Goal: Task Accomplishment & Management: Use online tool/utility

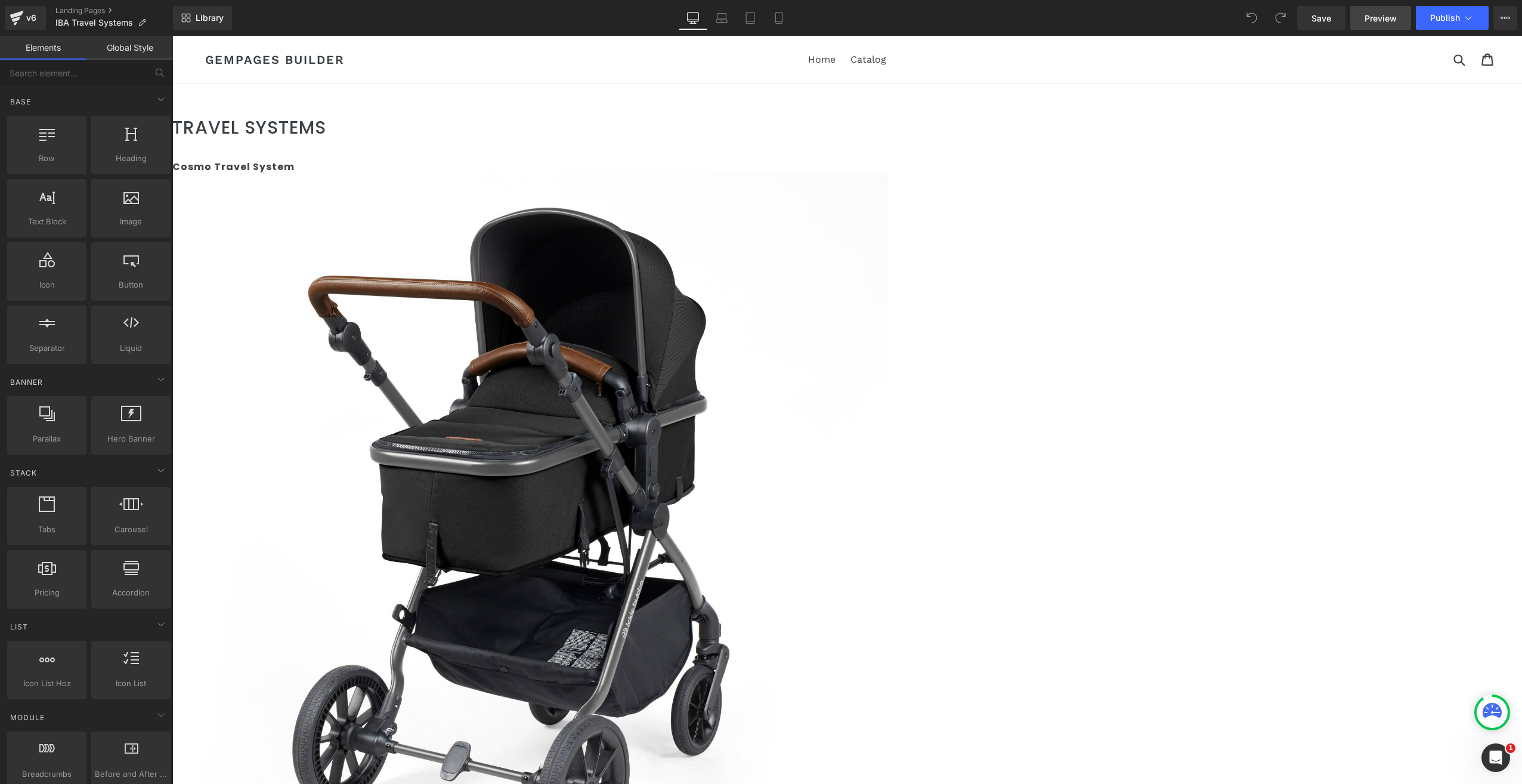
click at [1386, 15] on span "Preview" at bounding box center [1381, 18] width 32 height 12
click at [872, 60] on link "Catalog" at bounding box center [869, 59] width 47 height 18
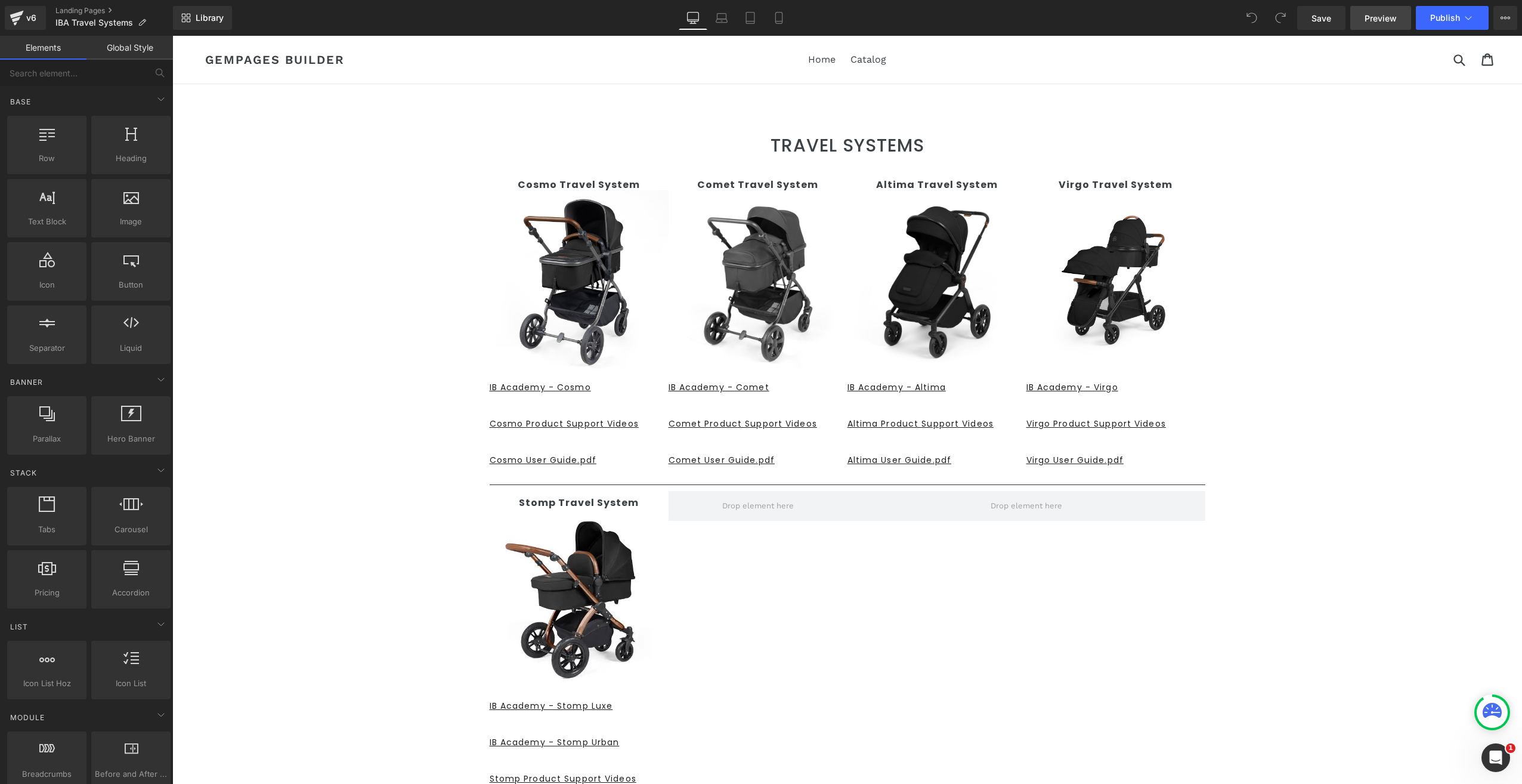
click at [1376, 22] on span "Preview" at bounding box center [1381, 18] width 32 height 12
click at [141, 26] on icon at bounding box center [141, 23] width 9 height 9
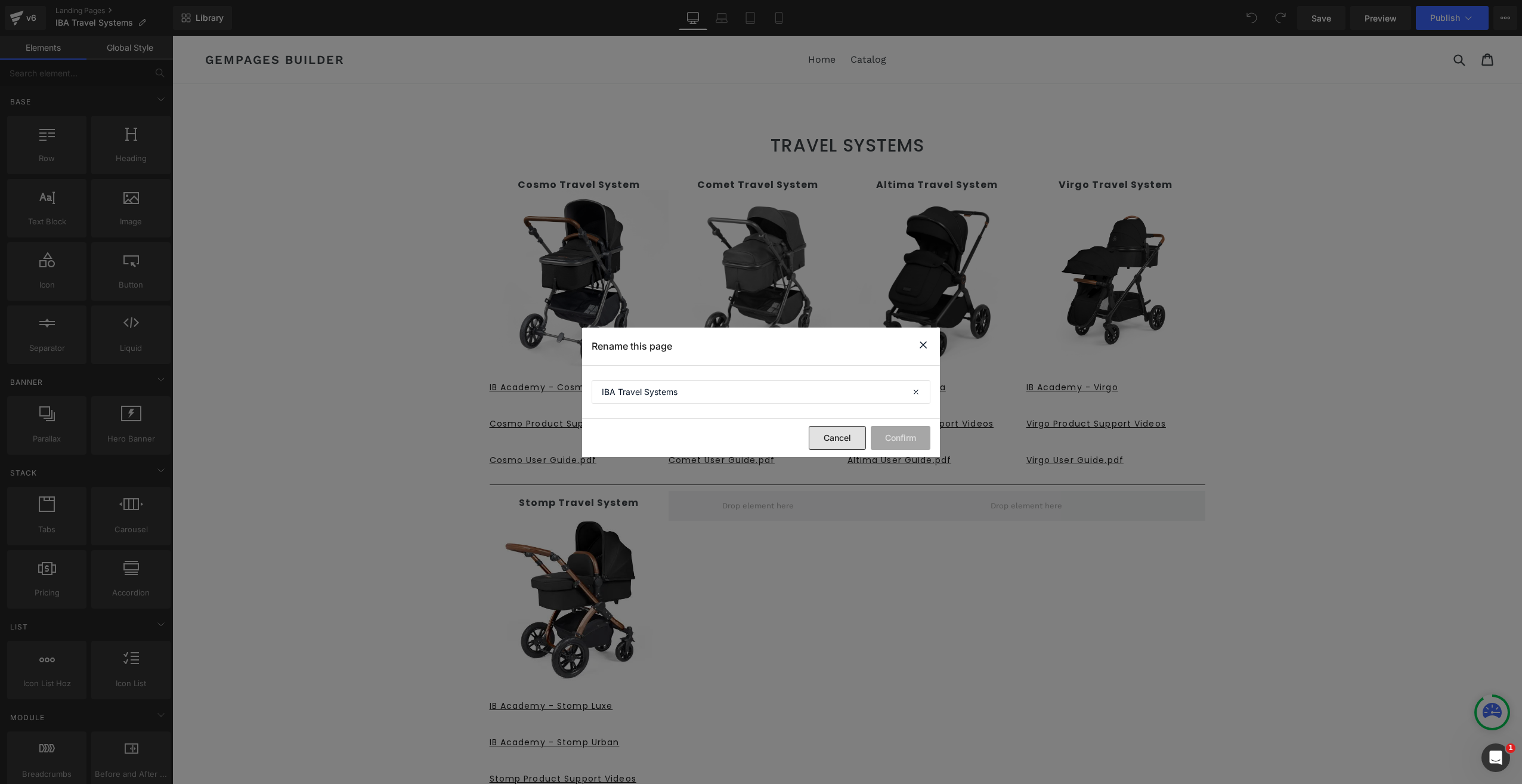
click at [830, 435] on button "Cancel" at bounding box center [837, 437] width 57 height 24
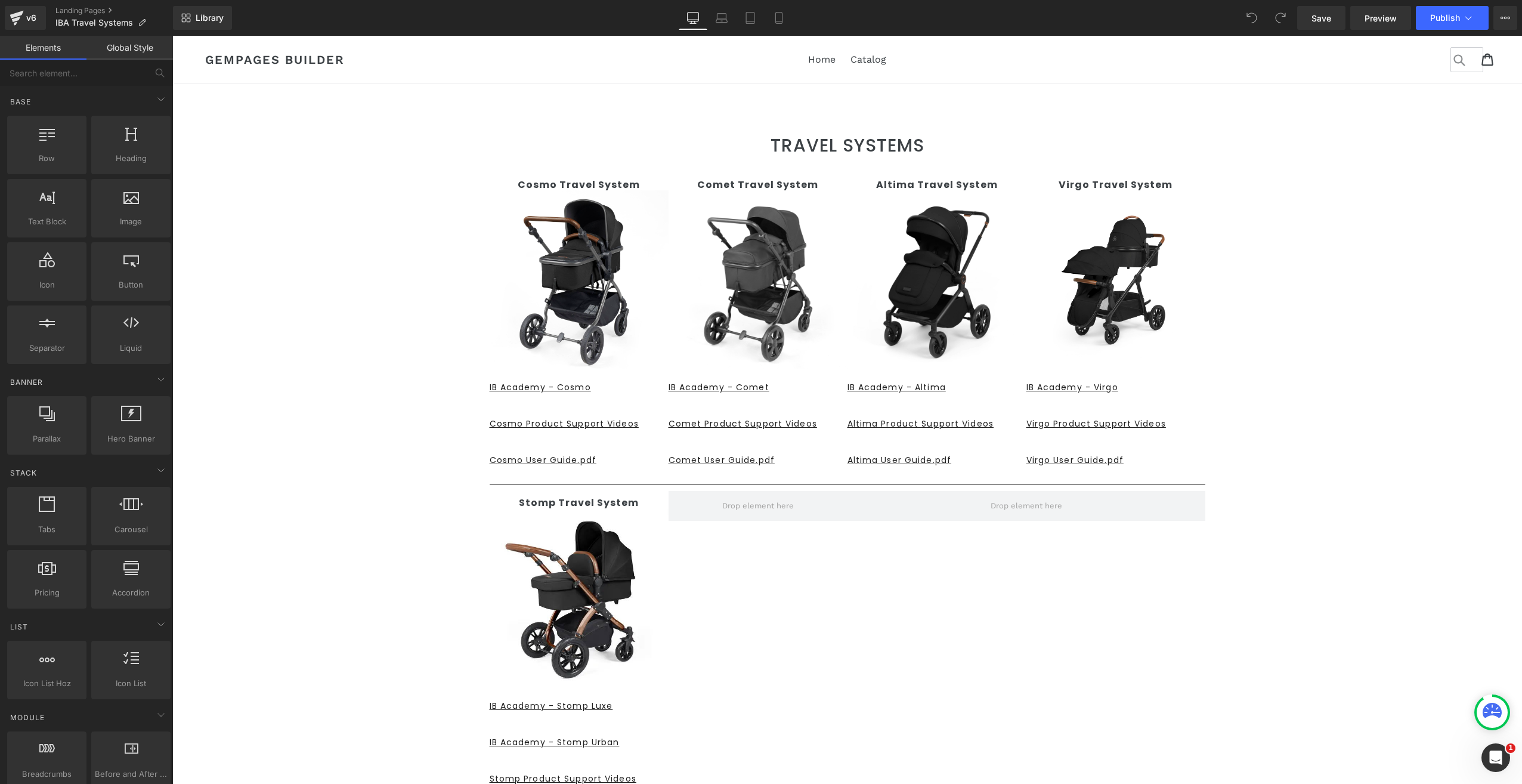
click at [1453, 62] on input "Search" at bounding box center [1467, 60] width 33 height 25
click at [284, 154] on div "TRAVEL SYSTEMS Heading Text Block Row Cosmo Travel System Text Block Image IB A…" at bounding box center [848, 574] width 1350 height 916
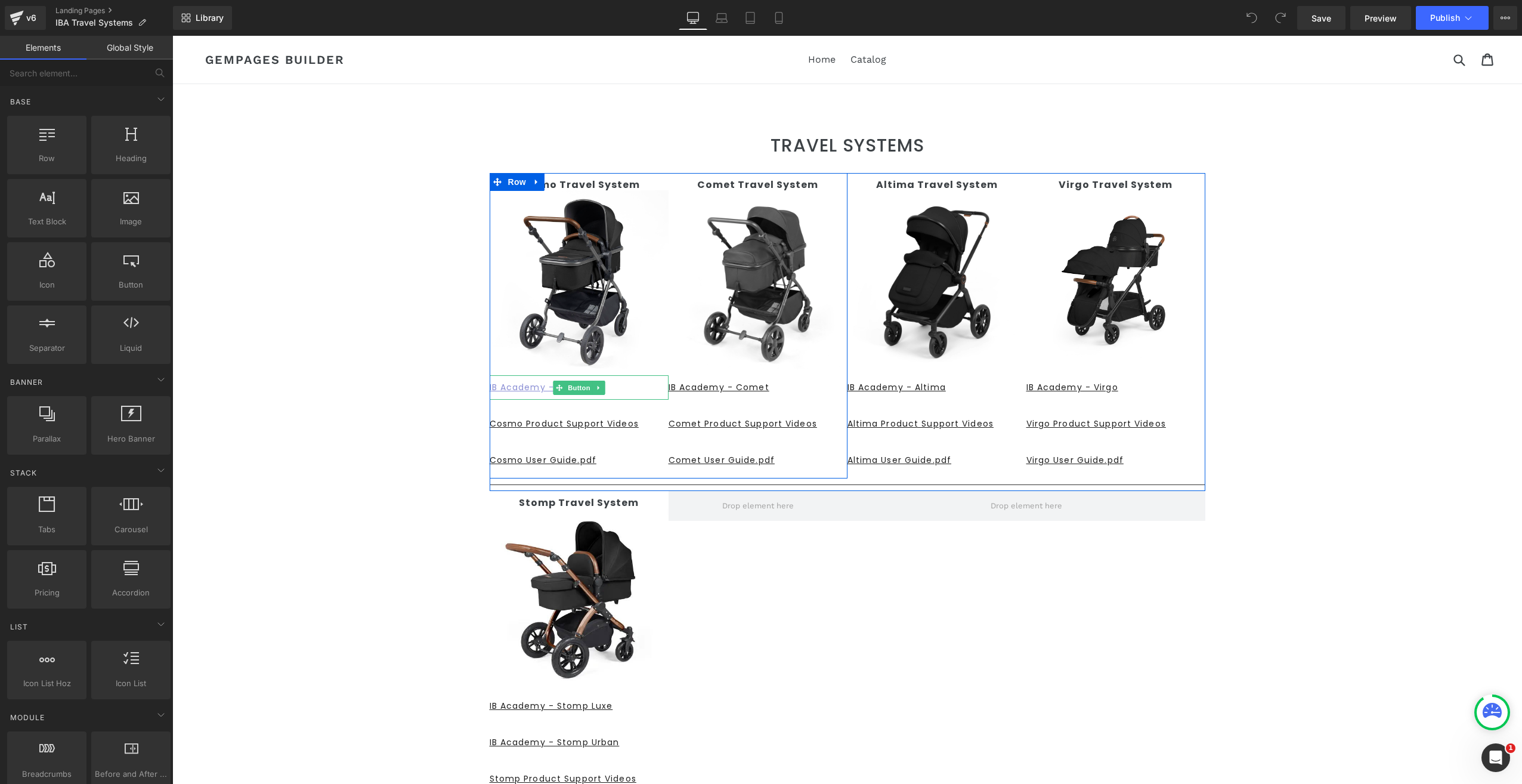
click at [509, 389] on u "IB Academy - Cosmo" at bounding box center [540, 387] width 101 height 12
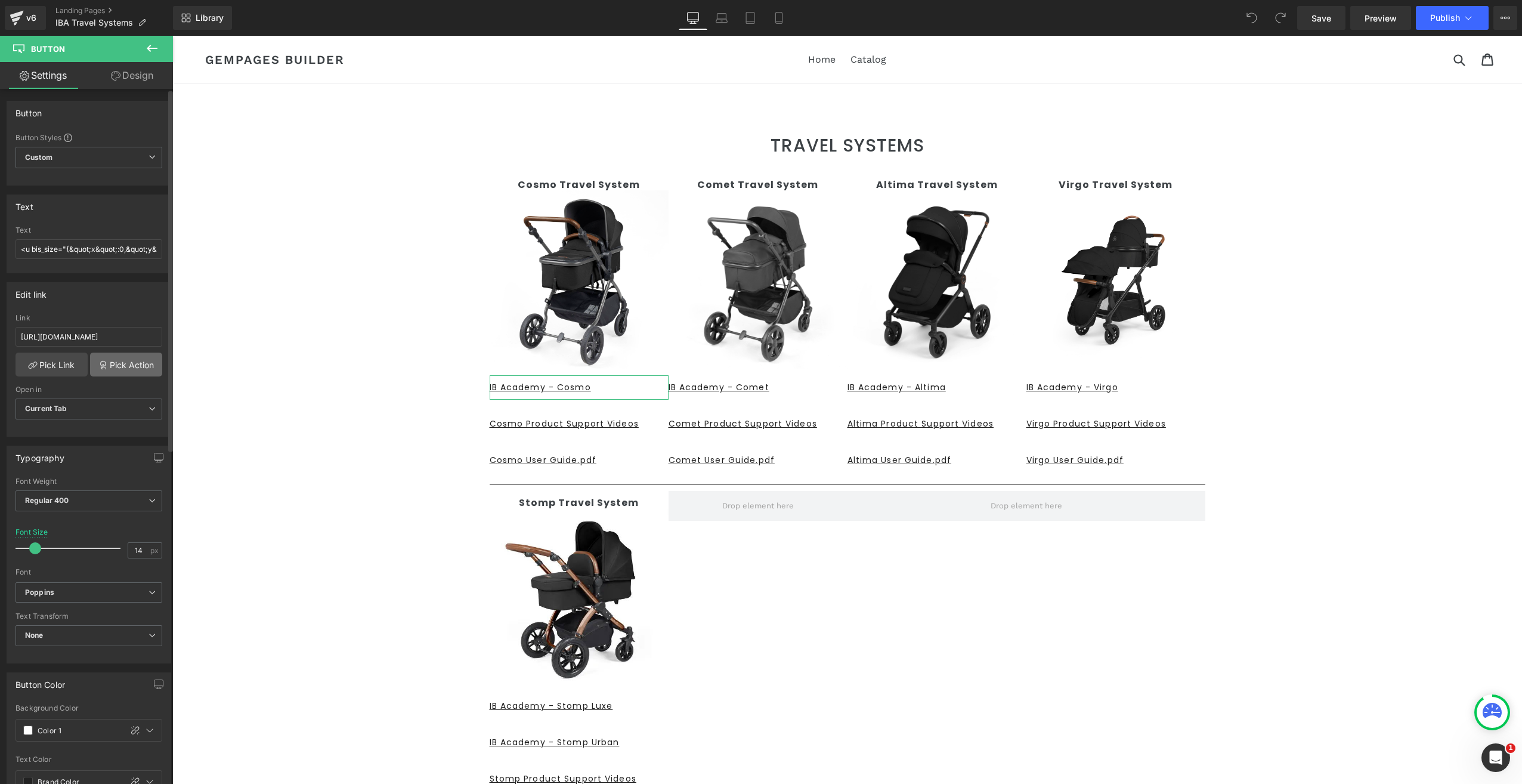
click at [134, 361] on link "Pick Action" at bounding box center [126, 364] width 72 height 24
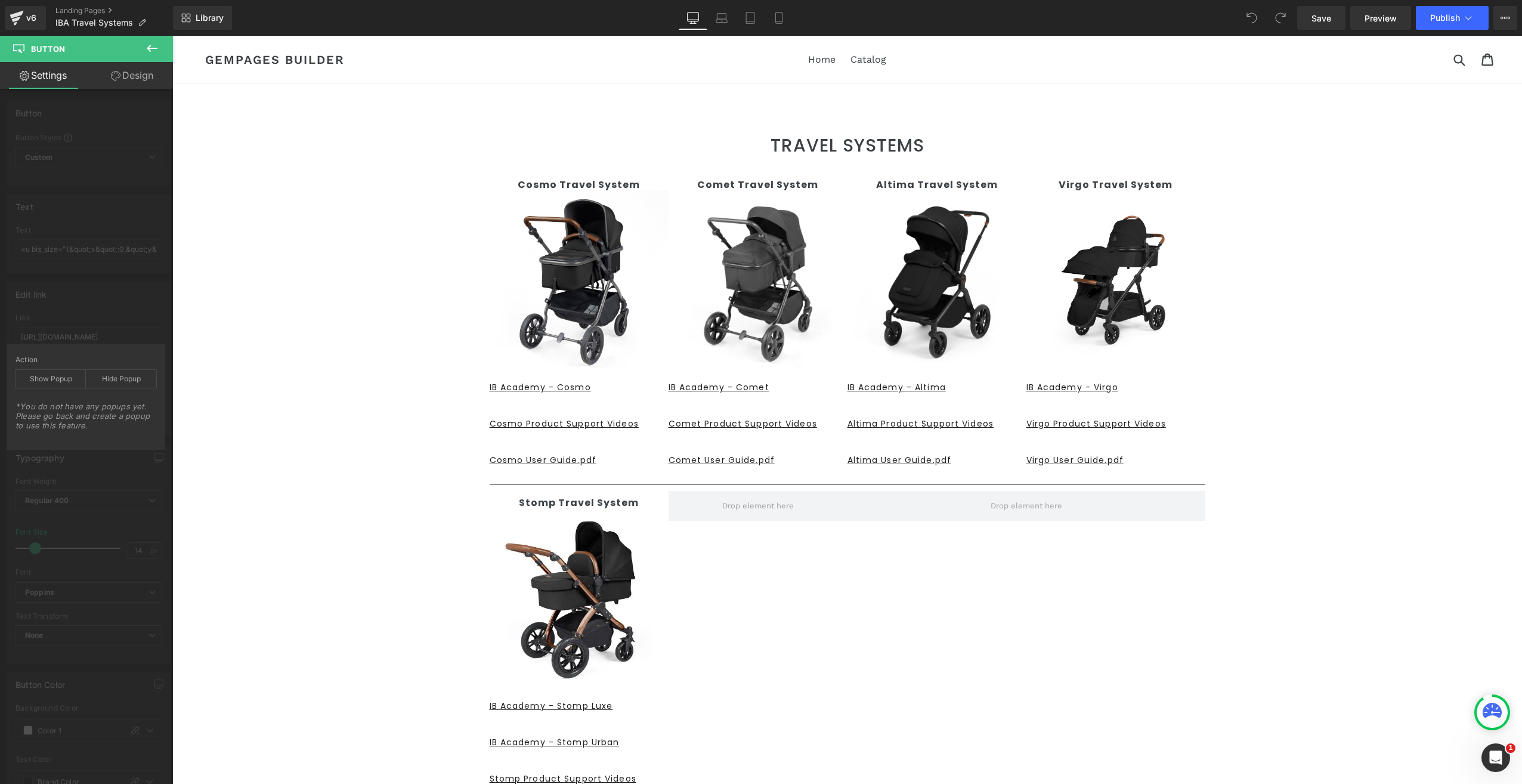
click at [252, 325] on body "Skip to content Submit Close search Home Catalog GemPages Builder Home Catalog …" at bounding box center [848, 616] width 1350 height 1160
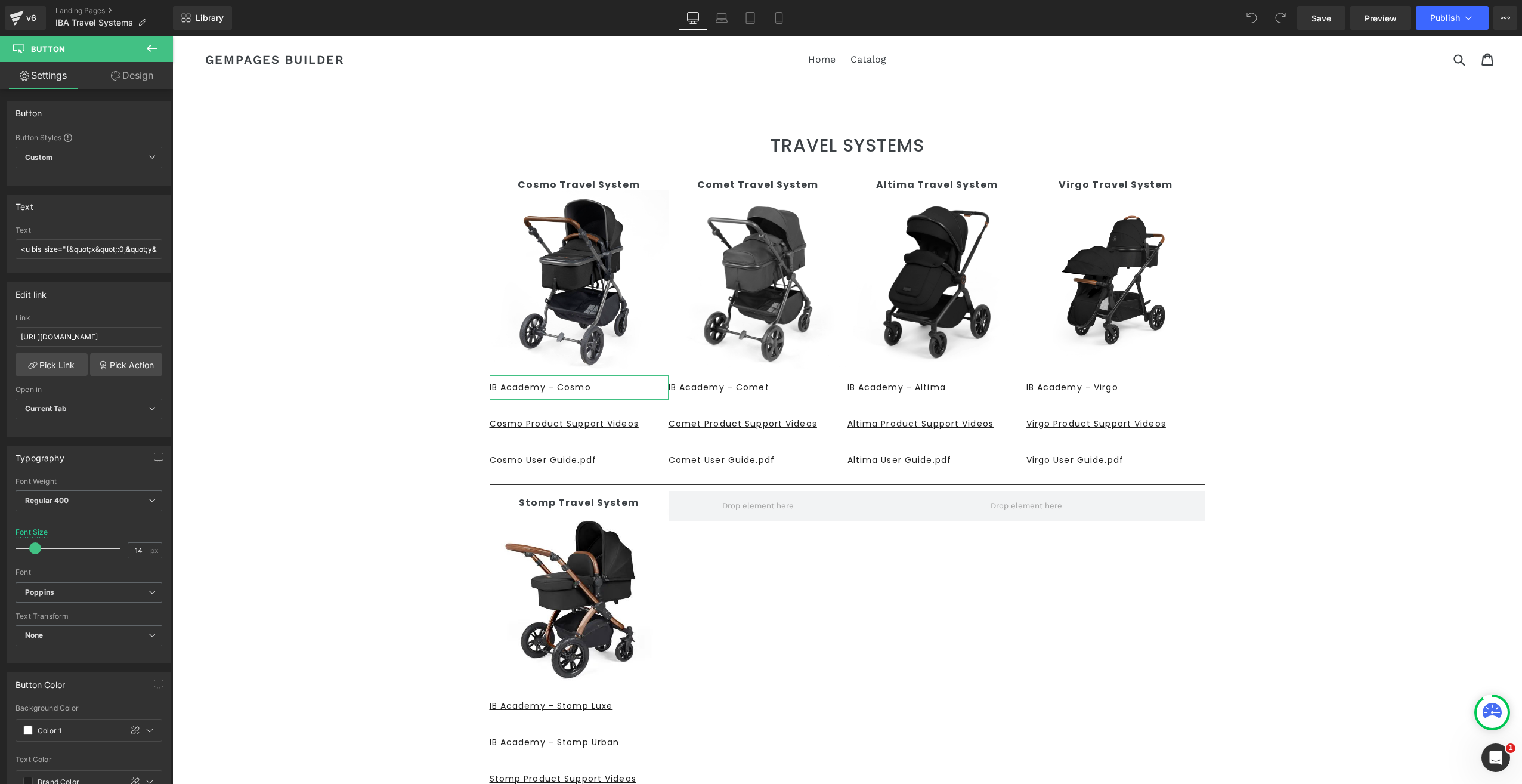
click at [134, 78] on link "Design" at bounding box center [132, 75] width 86 height 27
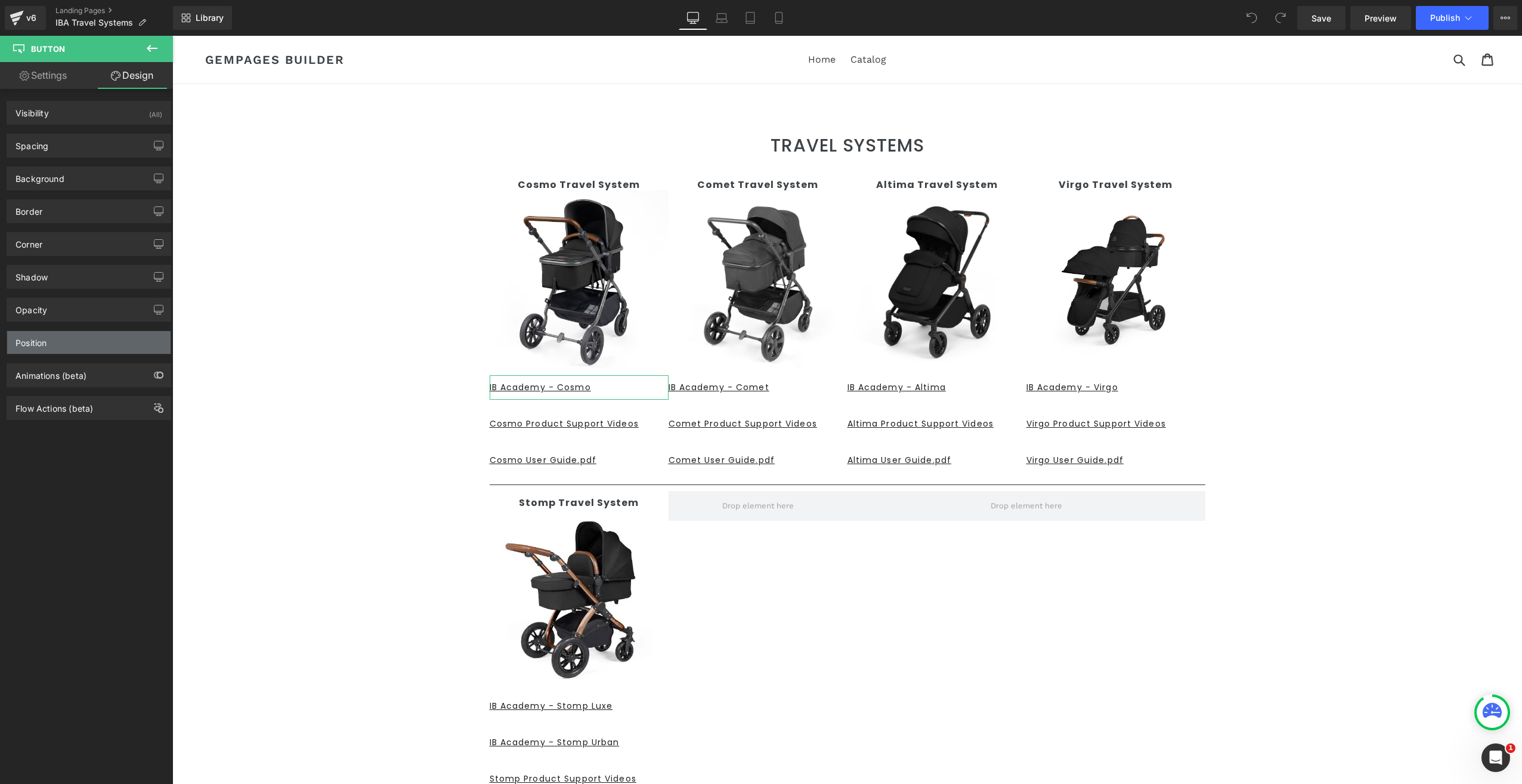
click at [19, 338] on div "Position" at bounding box center [30, 339] width 31 height 17
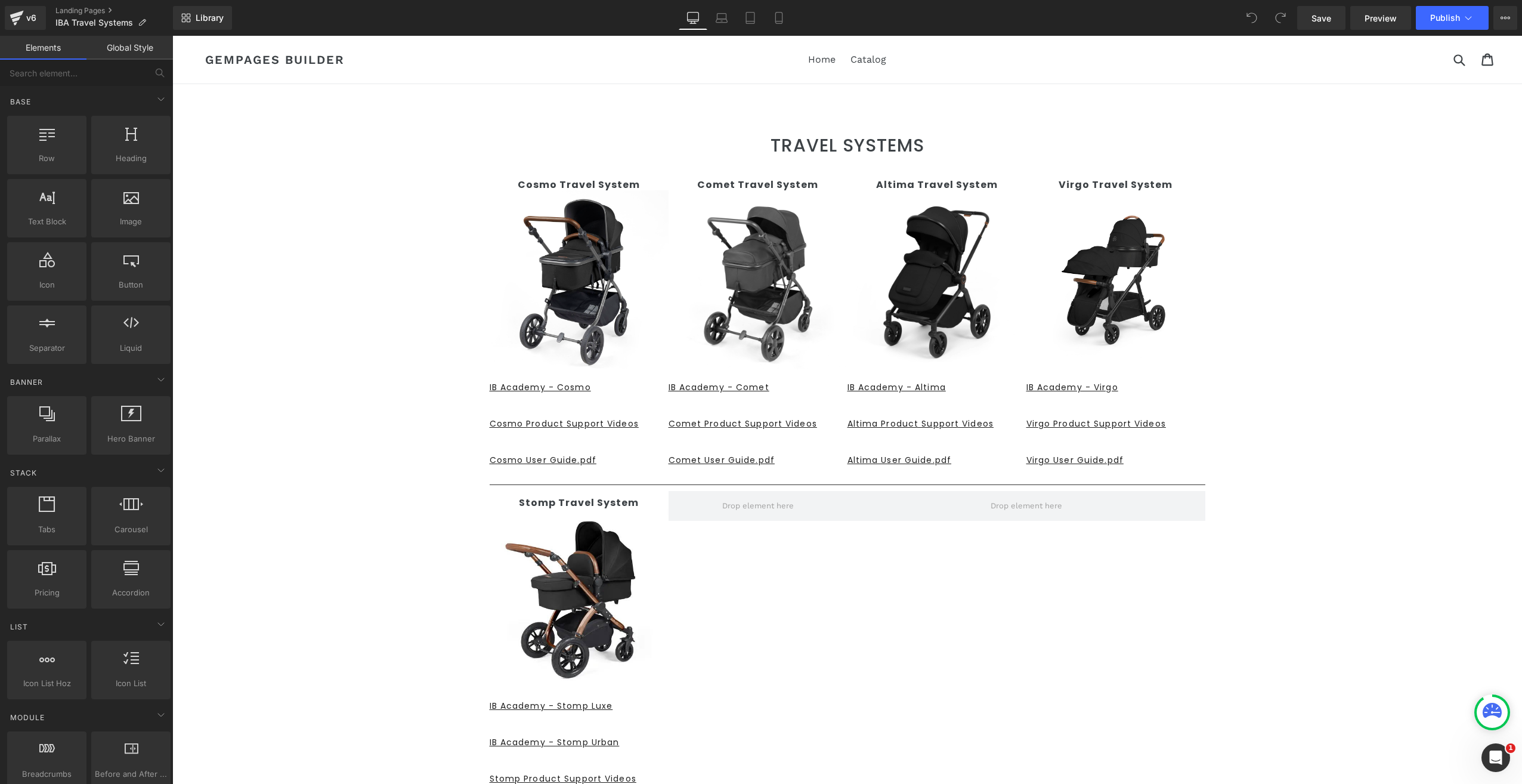
click at [244, 239] on div "TRAVEL SYSTEMS Heading Text Block Row Cosmo Travel System Text Block Image IB A…" at bounding box center [848, 574] width 1350 height 916
click at [62, 9] on link "Landing Pages" at bounding box center [115, 10] width 118 height 9
